Goal: Transaction & Acquisition: Purchase product/service

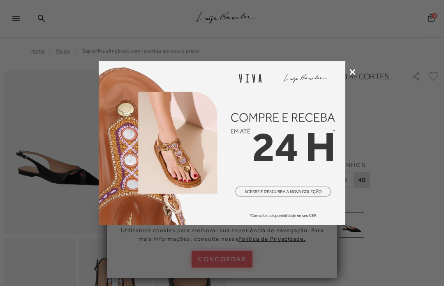
click at [355, 72] on icon at bounding box center [353, 72] width 6 height 6
click at [355, 101] on div at bounding box center [222, 143] width 444 height 286
click at [397, 142] on div at bounding box center [222, 143] width 444 height 286
click at [236, 286] on html "Página de detalhes do produto de SAPATILHA SLINGBACK COM RECORTES EM COURO PRET…" at bounding box center [222, 143] width 444 height 286
click at [345, 100] on img at bounding box center [222, 143] width 247 height 165
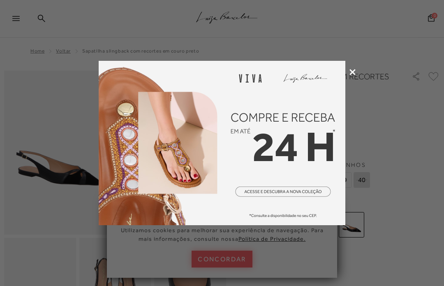
click at [401, 143] on div at bounding box center [222, 143] width 444 height 286
click at [400, 143] on div at bounding box center [222, 143] width 444 height 286
click at [423, 147] on div at bounding box center [222, 143] width 444 height 286
click at [354, 73] on icon at bounding box center [353, 72] width 6 height 6
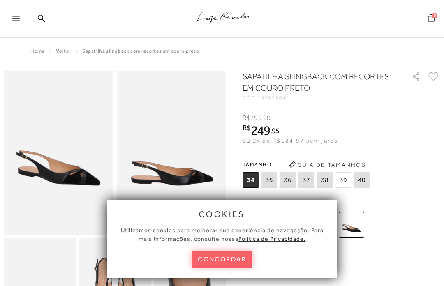
scroll to position [3, 0]
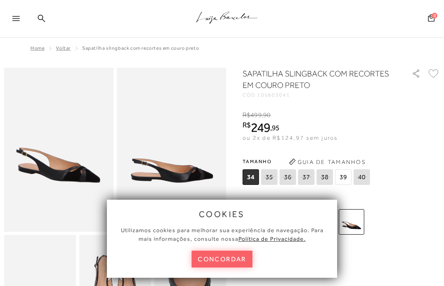
click at [342, 179] on span "39" at bounding box center [343, 178] width 16 height 16
click at [239, 268] on button "concordar" at bounding box center [222, 259] width 61 height 17
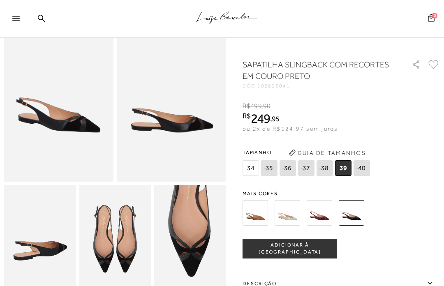
scroll to position [0, 0]
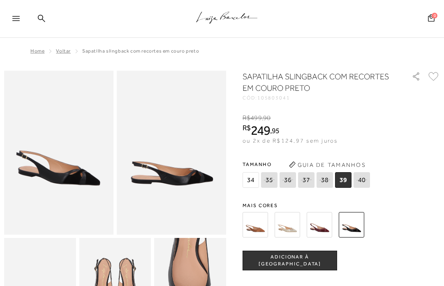
click at [323, 257] on button "ADICIONAR À [GEOGRAPHIC_DATA]" at bounding box center [290, 261] width 95 height 20
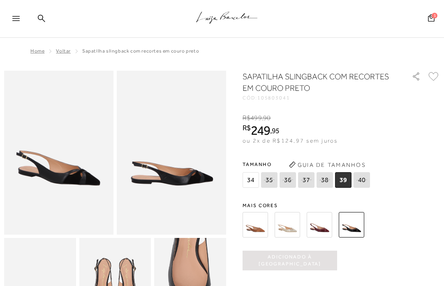
click at [39, 21] on icon at bounding box center [41, 18] width 7 height 8
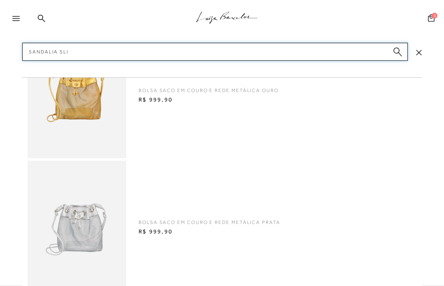
type input "Sandalia slim"
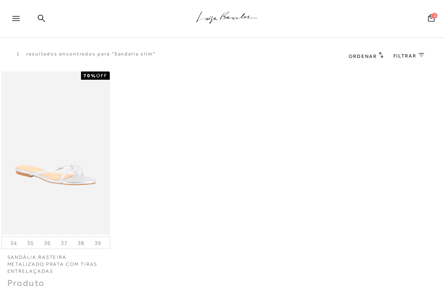
click at [16, 18] on icon at bounding box center [15, 18] width 7 height 5
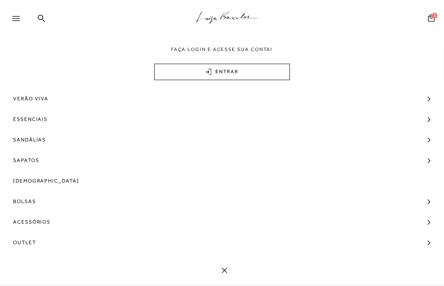
click at [38, 237] on link "Outlet" at bounding box center [222, 242] width 444 height 21
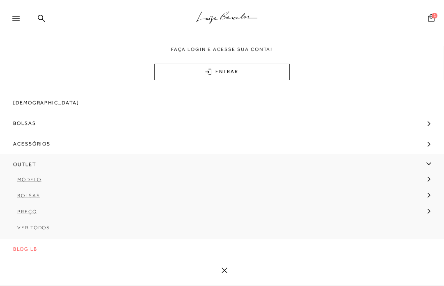
scroll to position [80, 0]
click at [431, 179] on link "Modelo" at bounding box center [219, 183] width 439 height 16
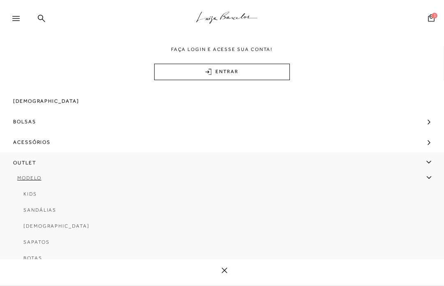
click at [36, 207] on link "Sandálias" at bounding box center [219, 213] width 427 height 16
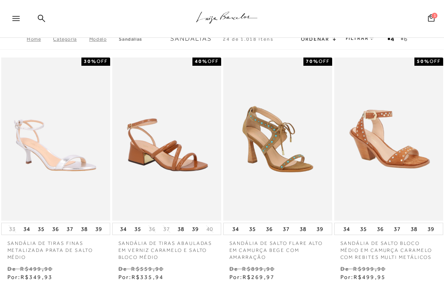
click at [313, 39] on span "Ordenar" at bounding box center [315, 39] width 28 height 6
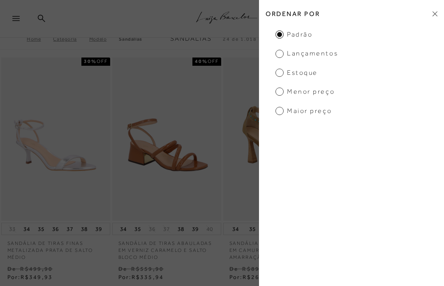
click at [317, 39] on ul "Padrão Lançamentos [GEOGRAPHIC_DATA] Menor preço Maior preço" at bounding box center [351, 73] width 185 height 86
click at [277, 93] on span "Menor preço" at bounding box center [305, 91] width 59 height 9
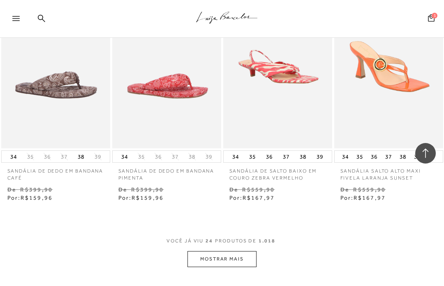
scroll to position [1304, 0]
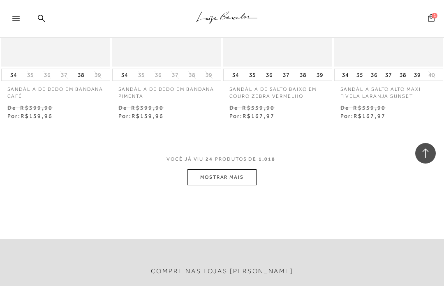
click at [207, 174] on button "MOSTRAR MAIS" at bounding box center [222, 178] width 69 height 16
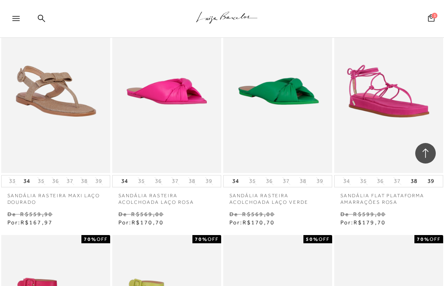
scroll to position [1405, 0]
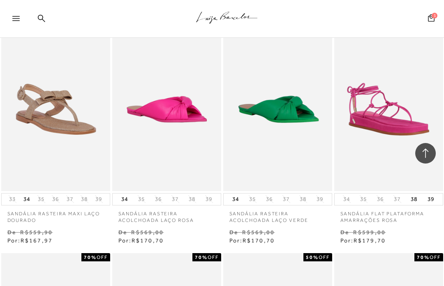
click at [67, 97] on img at bounding box center [56, 110] width 108 height 164
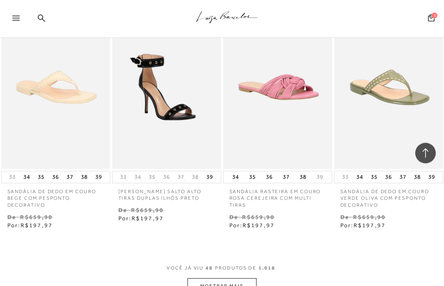
scroll to position [2570, 0]
click at [394, 75] on img at bounding box center [389, 87] width 108 height 164
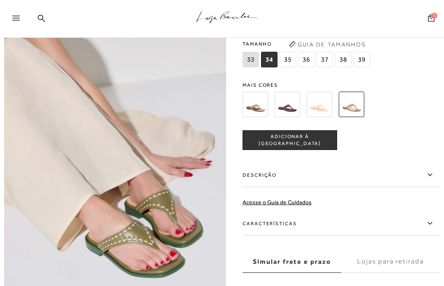
scroll to position [367, 0]
click at [262, 101] on img at bounding box center [256, 105] width 26 height 26
click at [269, 164] on label "Descrição" at bounding box center [341, 176] width 197 height 24
click at [0, 0] on input "Descrição" at bounding box center [0, 0] width 0 height 0
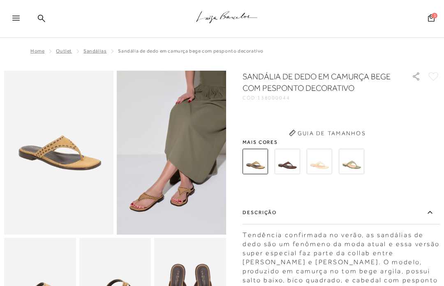
click at [267, 135] on div "SANDÁLIA DE DEDO EM CAMURÇA BEGE COM PESPONTO DECORATIVO CÓD: 138000044 × É nec…" at bounding box center [341, 245] width 197 height 349
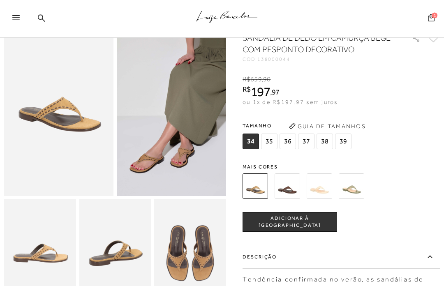
scroll to position [35, 0]
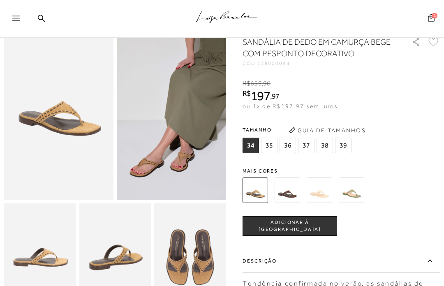
click at [290, 192] on img at bounding box center [288, 191] width 26 height 26
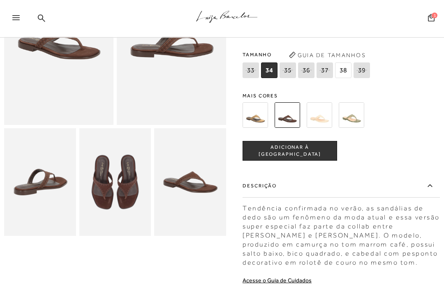
scroll to position [117, 0]
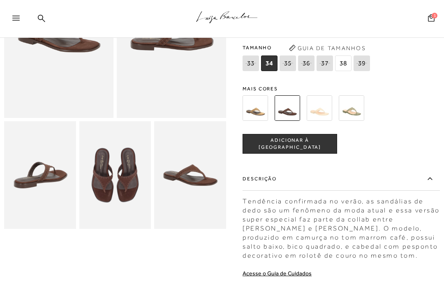
click at [324, 109] on img at bounding box center [320, 108] width 26 height 26
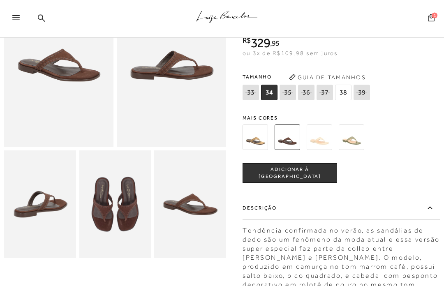
scroll to position [61, 0]
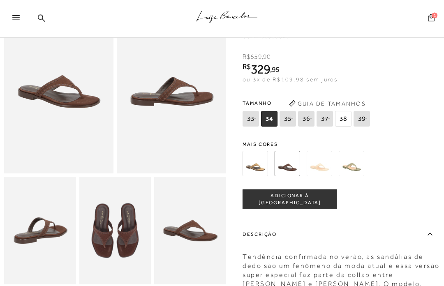
click at [321, 172] on img at bounding box center [320, 164] width 26 height 26
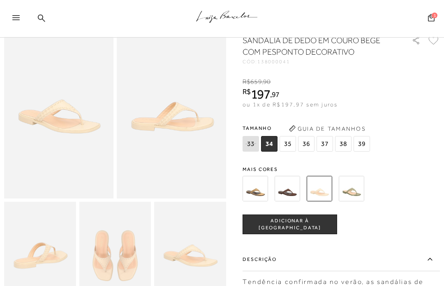
scroll to position [36, 0]
click at [264, 194] on img at bounding box center [256, 190] width 26 height 26
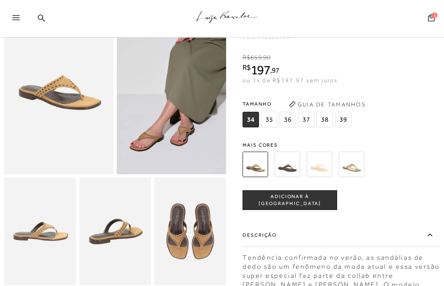
scroll to position [51, 0]
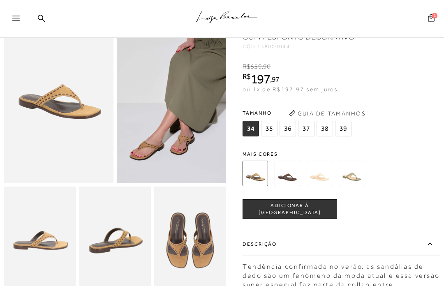
click at [340, 132] on span "39" at bounding box center [343, 129] width 16 height 16
click at [320, 215] on button "ADICIONAR À [GEOGRAPHIC_DATA]" at bounding box center [290, 210] width 95 height 20
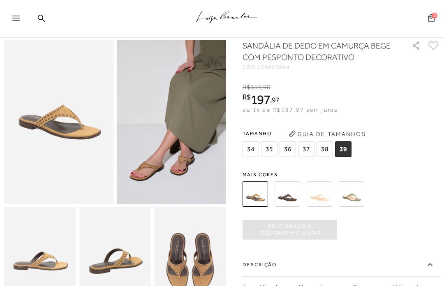
scroll to position [0, 0]
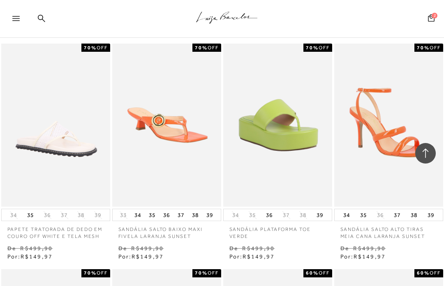
scroll to position [704, 0]
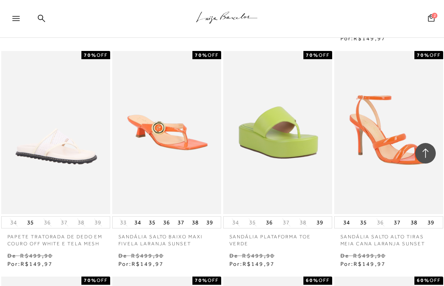
click at [55, 144] on img at bounding box center [56, 133] width 108 height 164
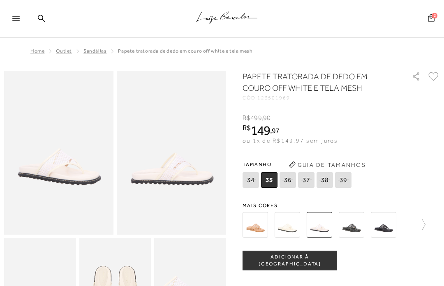
click at [261, 223] on img at bounding box center [256, 225] width 26 height 26
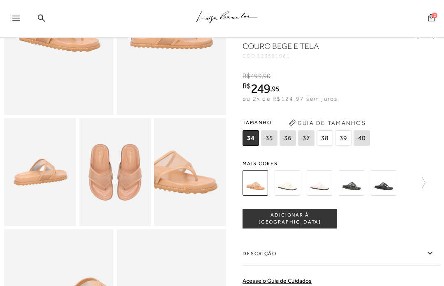
scroll to position [95, 0]
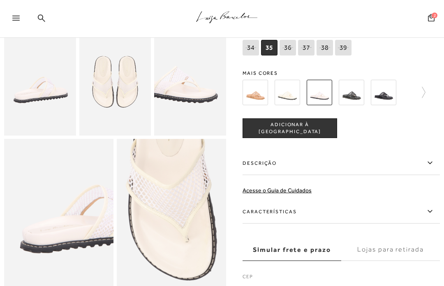
scroll to position [195, 0]
